Goal: Task Accomplishment & Management: Complete application form

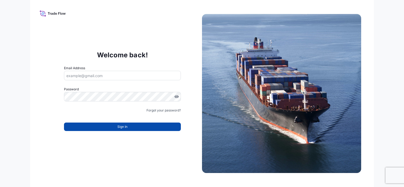
type input "benjarat.phueakphanmook@envu.com"
click at [120, 128] on span "Sign In" at bounding box center [122, 126] width 10 height 5
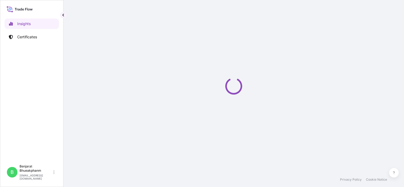
select select "2025"
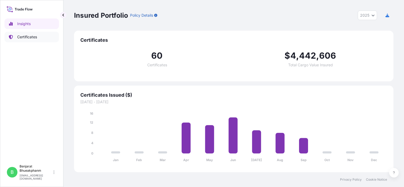
click at [35, 32] on link "Certificates" at bounding box center [31, 37] width 54 height 11
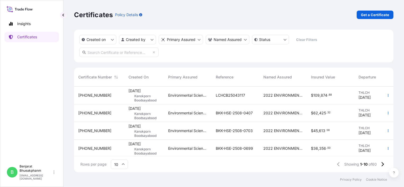
scroll to position [111, 0]
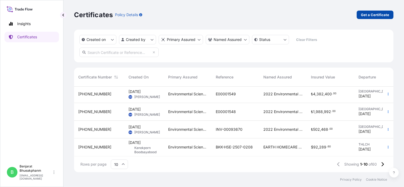
click at [358, 17] on link "Get a Certificate" at bounding box center [374, 15] width 37 height 8
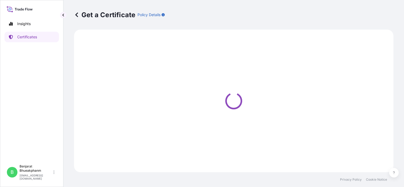
select select "Sea"
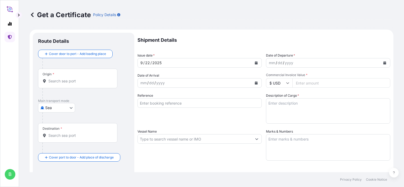
click at [33, 16] on icon at bounding box center [32, 14] width 3 height 4
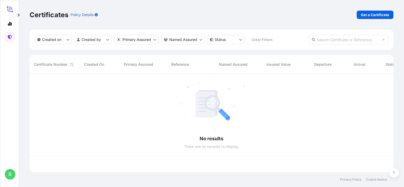
scroll to position [97, 359]
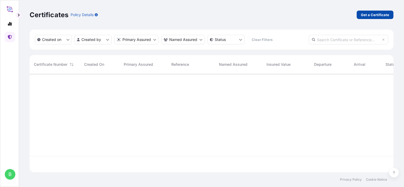
click at [382, 15] on p "Get a Certificate" at bounding box center [375, 14] width 28 height 5
select select "Sea"
